Goal: Information Seeking & Learning: Learn about a topic

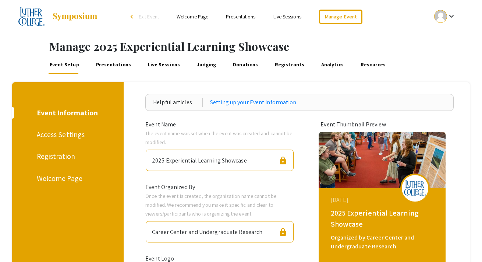
click at [246, 18] on link "Presentations" at bounding box center [240, 16] width 29 height 7
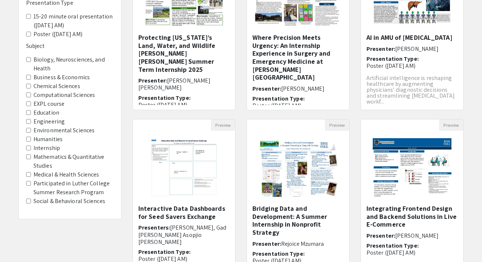
scroll to position [138, 0]
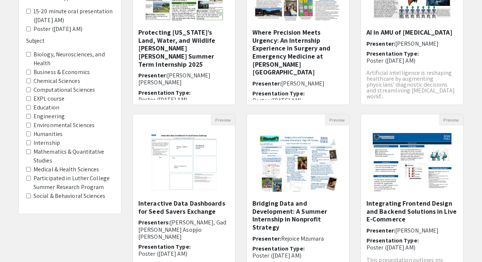
click at [40, 143] on label "Internship" at bounding box center [46, 142] width 26 height 9
click at [31, 143] on input "Internship" at bounding box center [28, 142] width 5 height 5
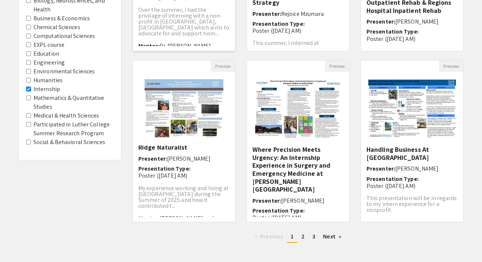
scroll to position [33, 0]
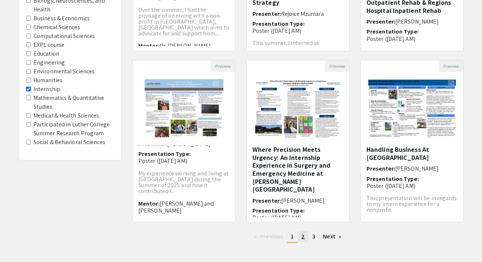
click at [303, 238] on span "2" at bounding box center [302, 236] width 3 height 8
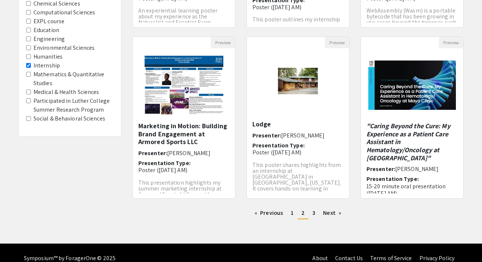
scroll to position [226, 0]
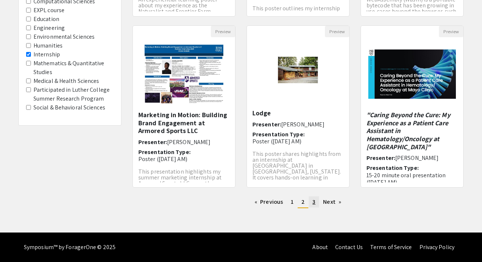
click at [315, 204] on link "page 3" at bounding box center [314, 201] width 10 height 11
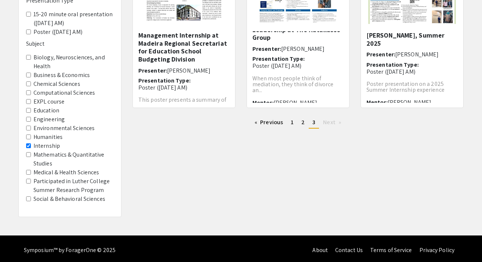
scroll to position [138, 0]
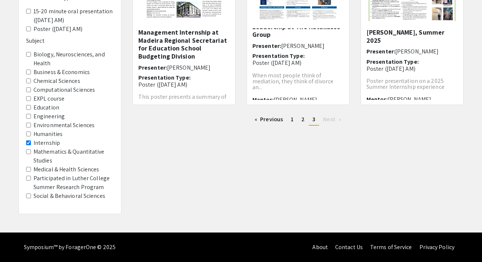
click at [29, 144] on input "Internship" at bounding box center [28, 142] width 5 height 5
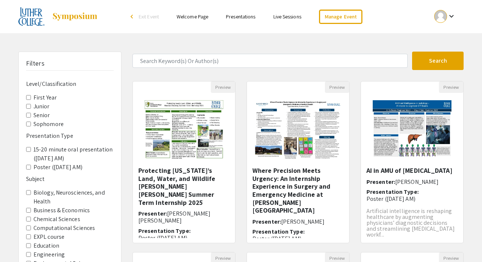
click at [41, 168] on label "Poster ([DATE] AM)" at bounding box center [57, 167] width 49 height 9
click at [31, 168] on AM\) "Poster ([DATE] AM)" at bounding box center [28, 166] width 5 height 5
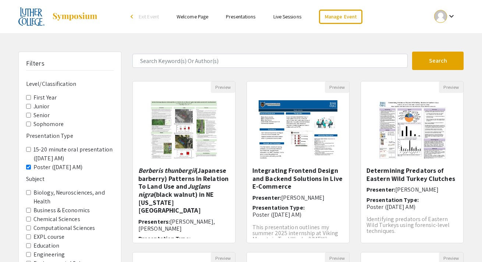
click at [39, 167] on label "Poster ([DATE] AM)" at bounding box center [57, 167] width 49 height 9
click at [31, 167] on AM\) "Poster ([DATE] AM)" at bounding box center [28, 166] width 5 height 5
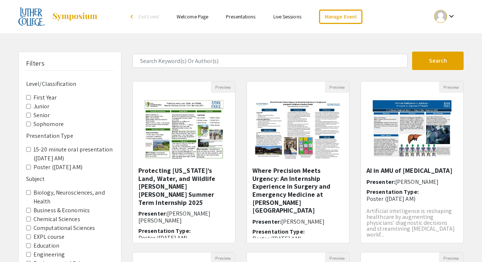
click at [38, 152] on label "15-20 minute oral presentation ([DATE] AM)" at bounding box center [73, 154] width 80 height 18
click at [31, 152] on AM\) "15-20 minute oral presentation ([DATE] AM)" at bounding box center [28, 149] width 5 height 5
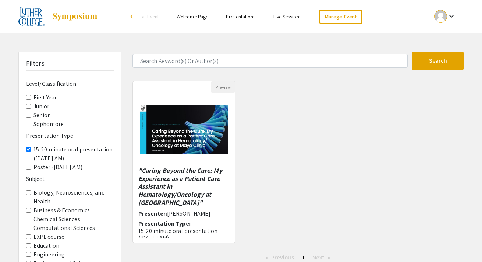
click at [38, 152] on label "15-20 minute oral presentation ([DATE] AM)" at bounding box center [73, 154] width 80 height 18
click at [31, 152] on AM\) "15-20 minute oral presentation ([DATE] AM)" at bounding box center [28, 149] width 5 height 5
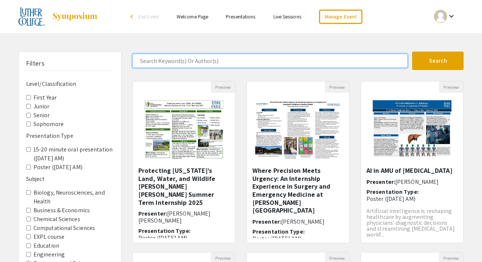
click at [220, 58] on input "Search Keyword(s) Or Author(s)" at bounding box center [269, 61] width 275 height 14
paste input "Mahadi"
type input "Mahadi"
click at [412, 51] on button "Search" at bounding box center [437, 60] width 51 height 18
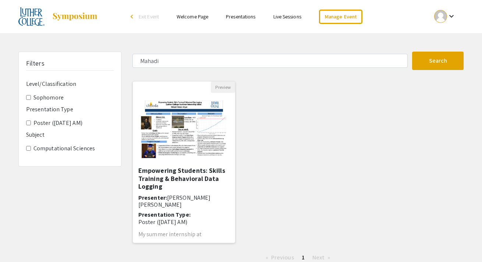
click at [182, 173] on h5 "Empowering Students: Skills Training & Behavioral Data Logging" at bounding box center [183, 178] width 91 height 24
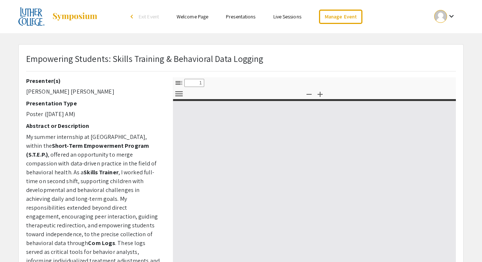
select select "custom"
type input "0"
select select "custom"
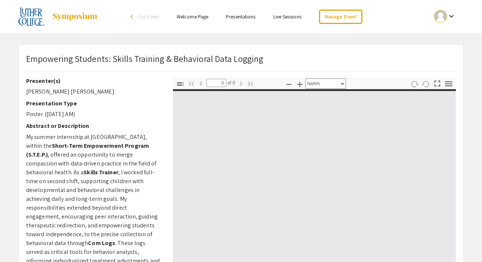
type input "1"
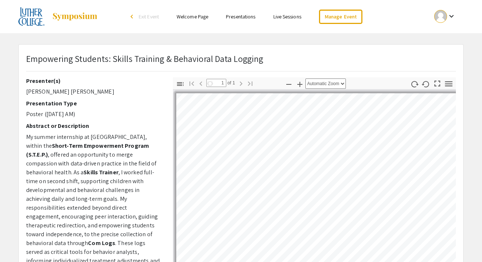
select select "auto"
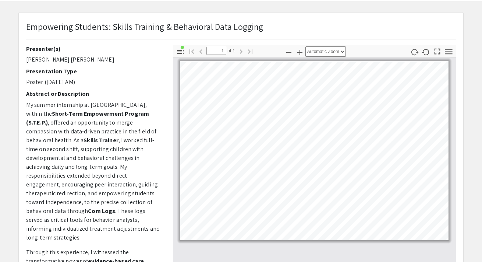
scroll to position [25, 0]
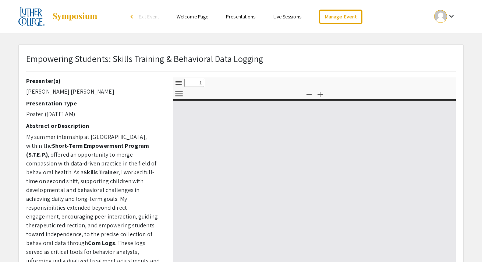
select select "custom"
type input "0"
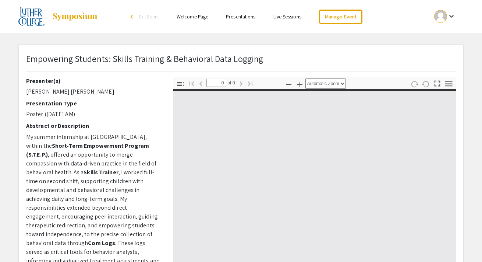
select select "custom"
type input "1"
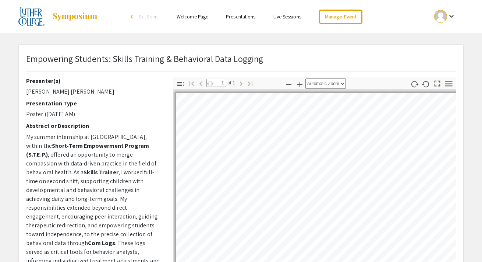
select select "auto"
